Goal: Transaction & Acquisition: Purchase product/service

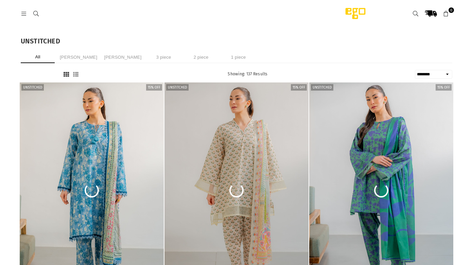
select select "******"
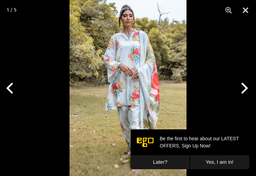
click at [118, 68] on img at bounding box center [128, 88] width 117 height 176
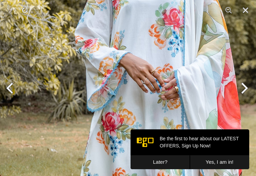
click at [104, 41] on img at bounding box center [147, 127] width 351 height 527
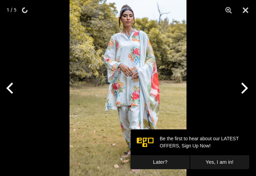
click at [243, 88] on button "Next" at bounding box center [243, 88] width 25 height 34
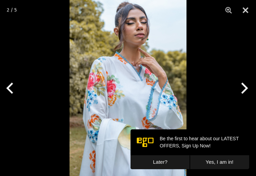
click at [244, 88] on button "Next" at bounding box center [243, 88] width 25 height 34
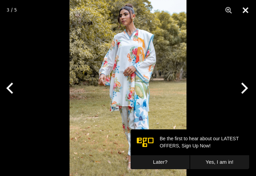
click at [243, 12] on button "Close" at bounding box center [245, 10] width 17 height 20
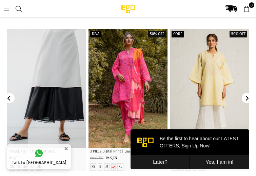
scroll to position [560, 0]
